Goal: Task Accomplishment & Management: Manage account settings

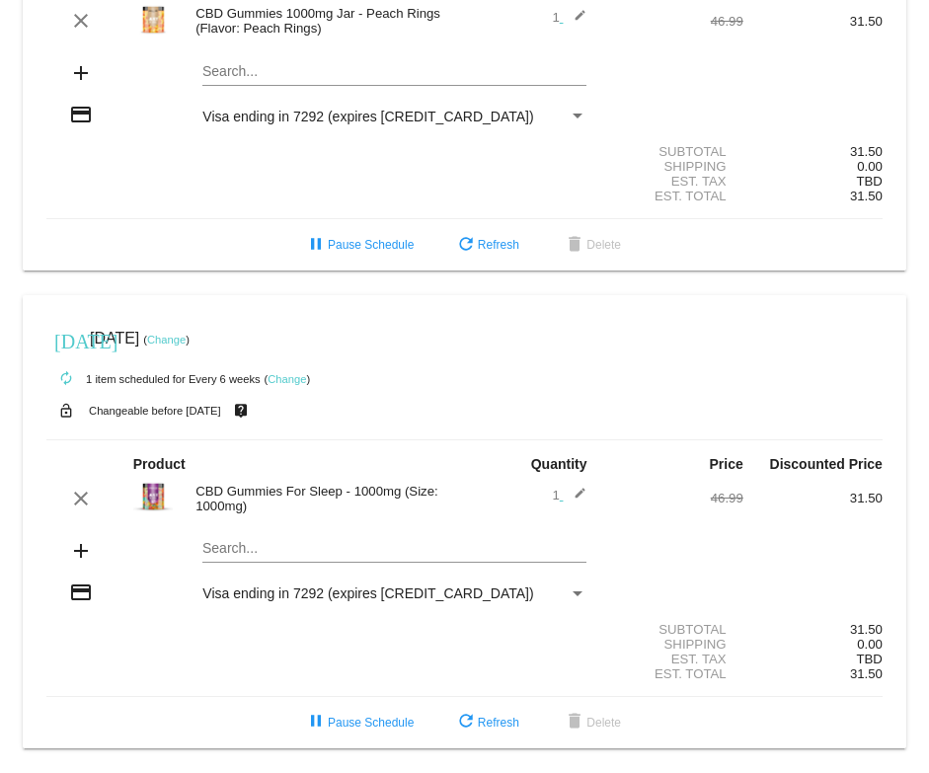
scroll to position [729, 0]
click at [569, 487] on mat-icon "edit" at bounding box center [575, 499] width 24 height 24
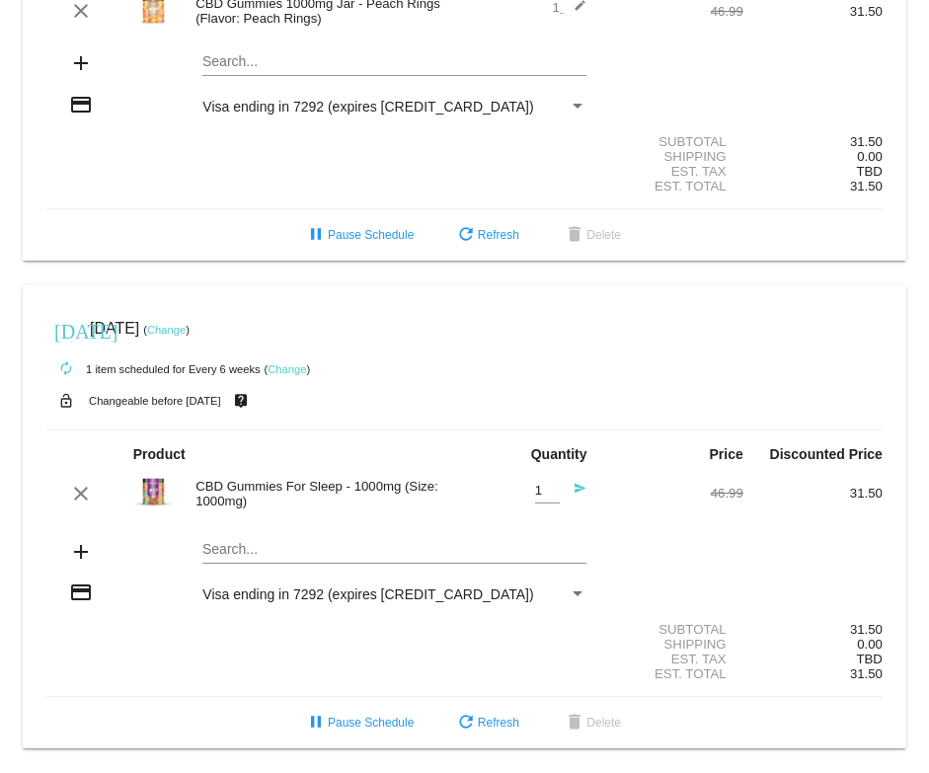
click at [567, 494] on mat-icon "send" at bounding box center [575, 494] width 24 height 24
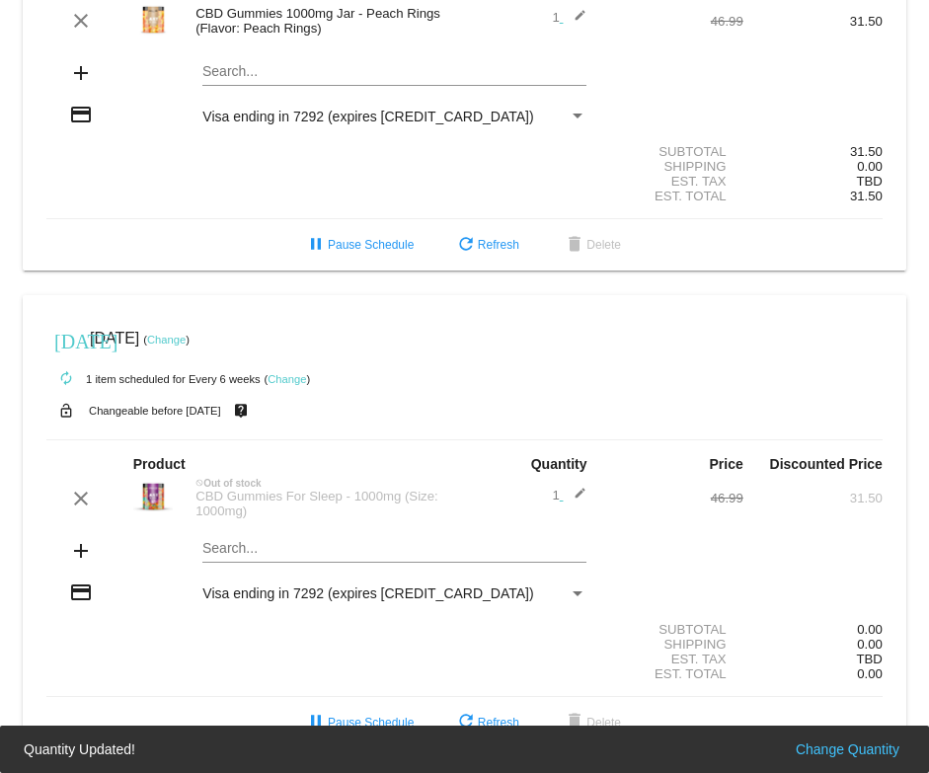
click at [567, 487] on mat-icon "edit" at bounding box center [575, 499] width 24 height 24
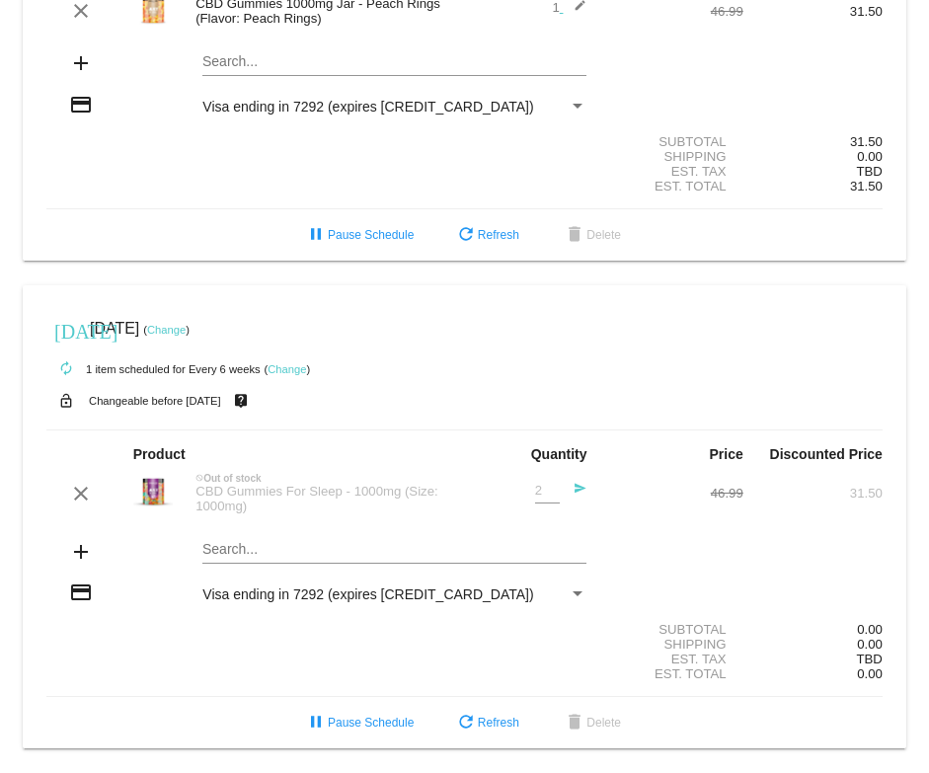
type input "2"
click at [544, 493] on input "2" at bounding box center [547, 491] width 25 height 15
click at [571, 492] on mat-icon "send" at bounding box center [575, 494] width 24 height 24
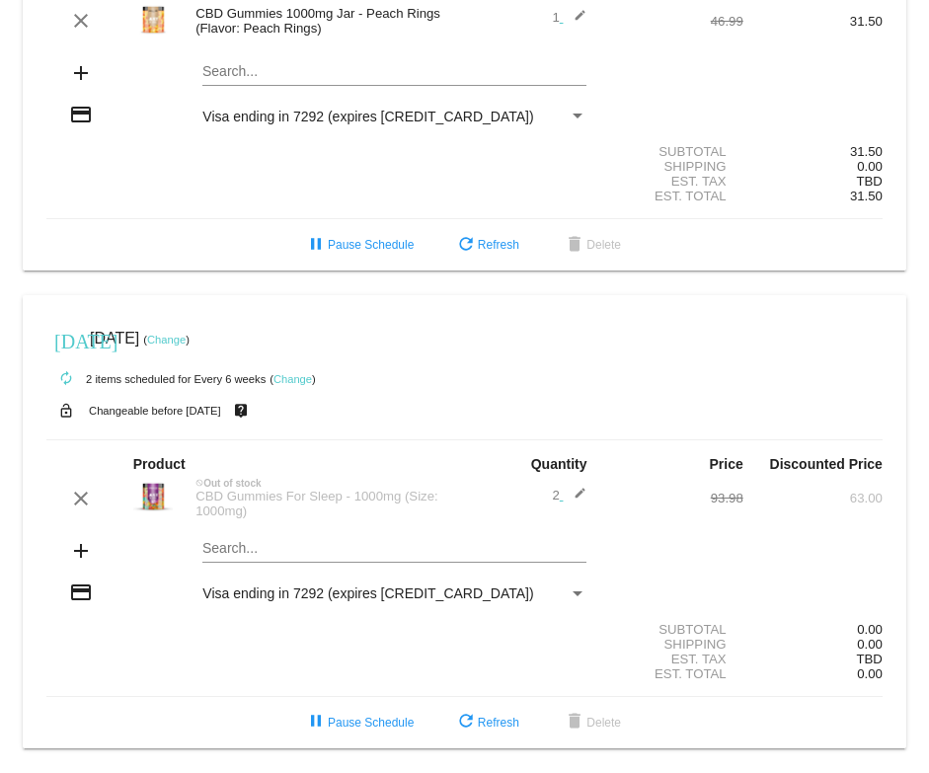
click at [572, 490] on mat-icon "edit" at bounding box center [575, 499] width 24 height 24
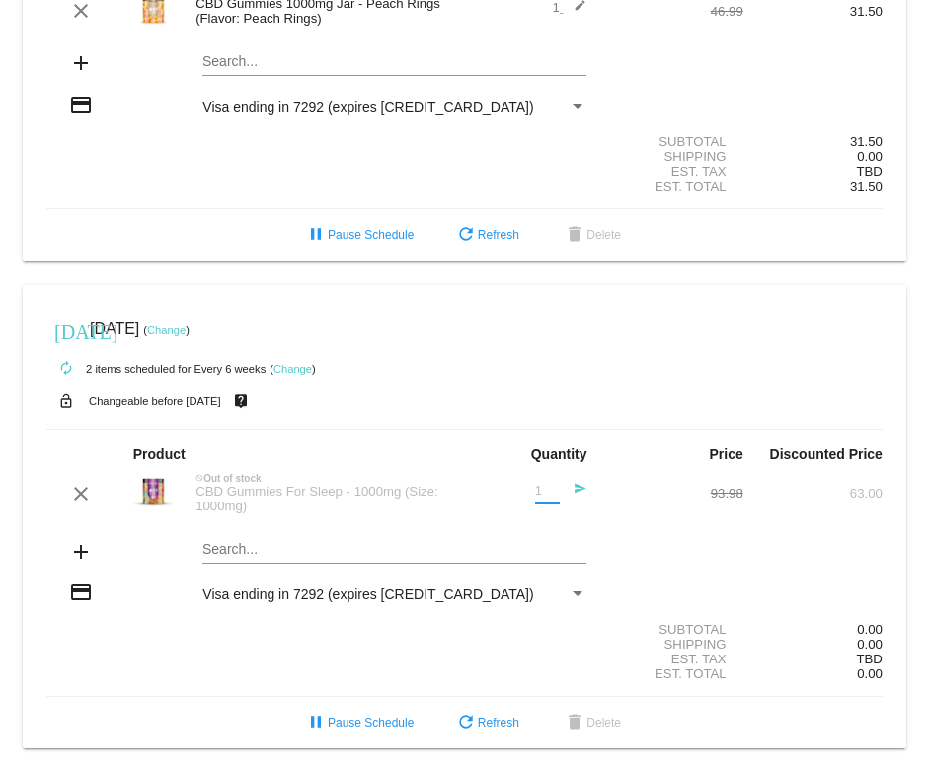
type input "1"
click at [541, 498] on input "1" at bounding box center [547, 491] width 25 height 15
drag, startPoint x: 350, startPoint y: 489, endPoint x: 410, endPoint y: 488, distance: 59.2
click at [350, 491] on div "CBD Gummies For Sleep - 1000mg (Size: 1000mg)" at bounding box center [325, 499] width 278 height 30
click at [565, 488] on mat-icon "send" at bounding box center [575, 494] width 24 height 24
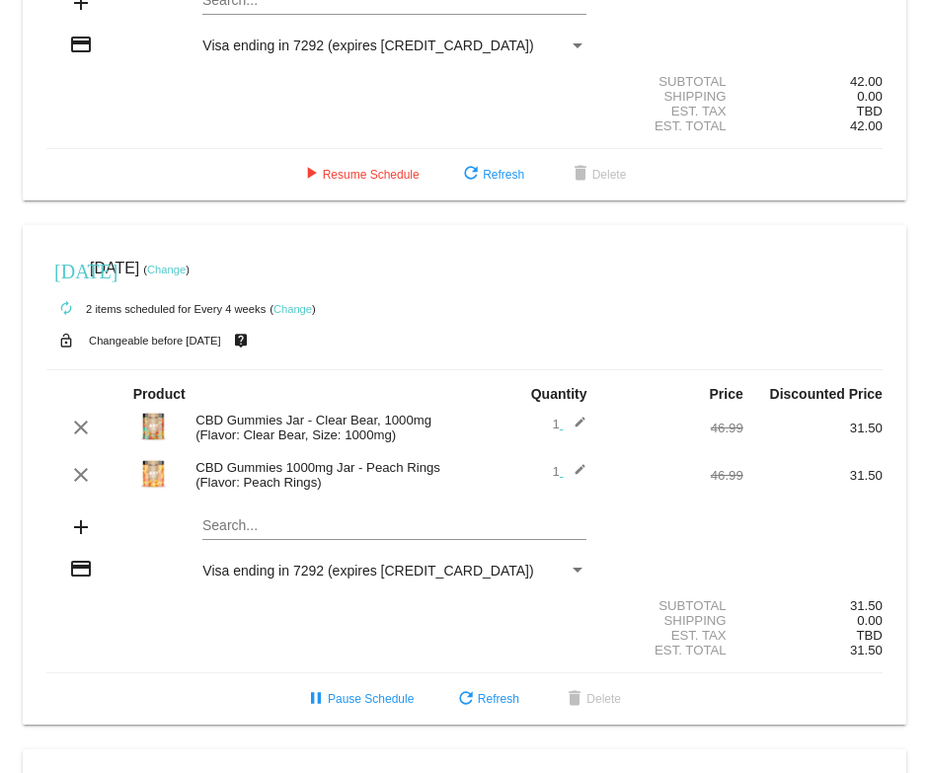
scroll to position [0, 0]
